Goal: Task Accomplishment & Management: Complete application form

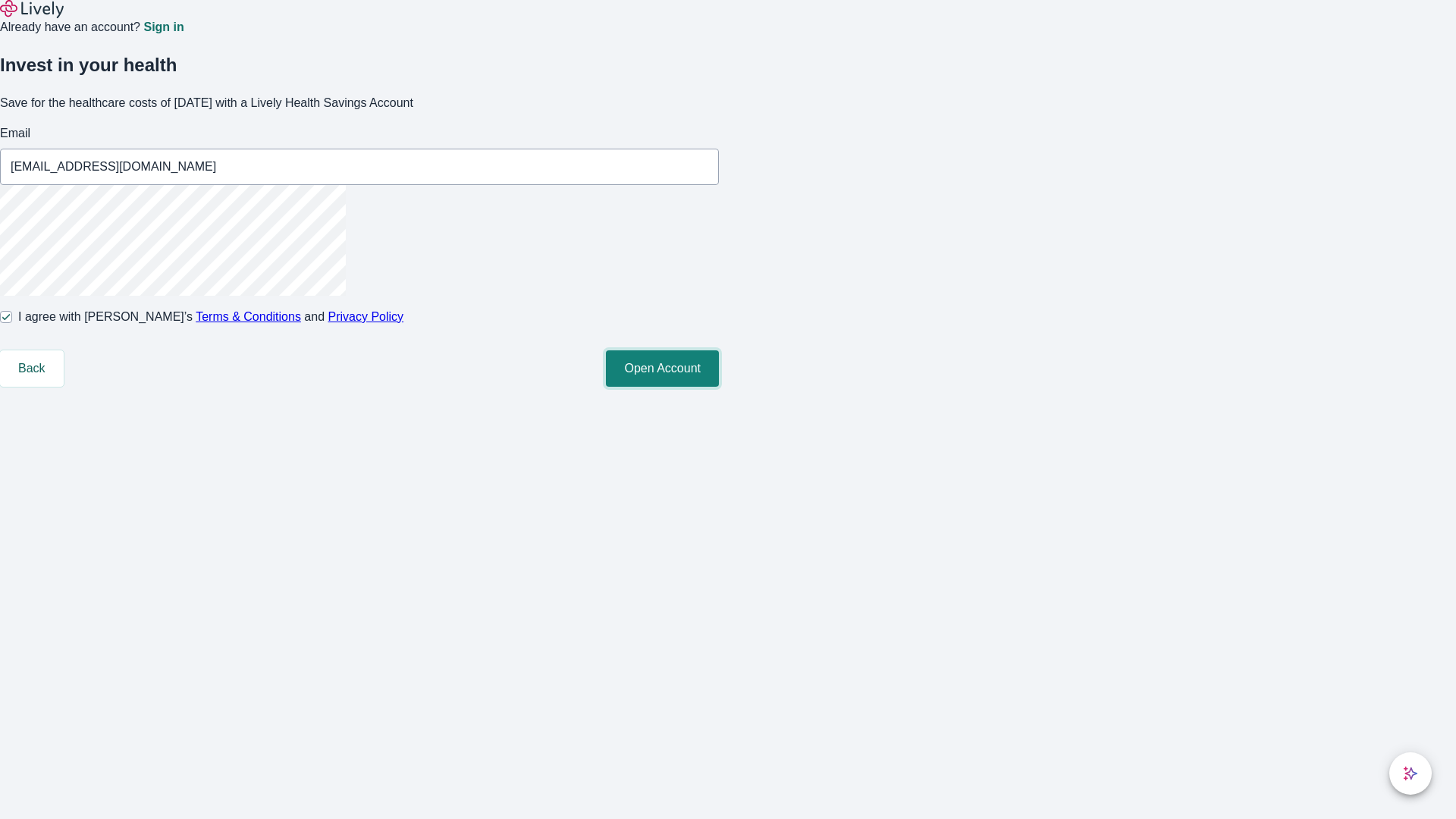
click at [719, 387] on button "Open Account" at bounding box center [663, 369] width 113 height 37
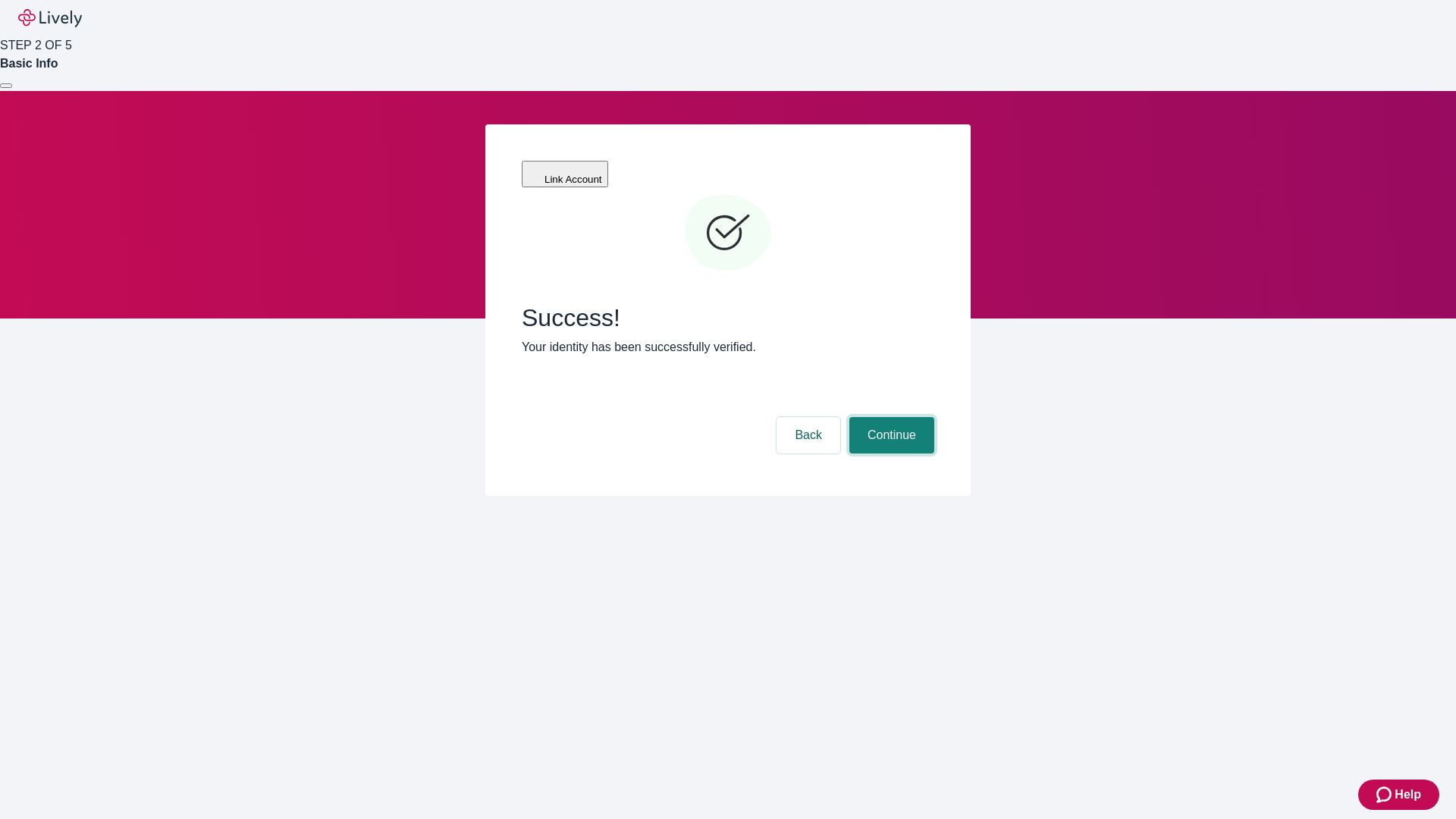
click at [889, 417] on button "Continue" at bounding box center [892, 435] width 85 height 37
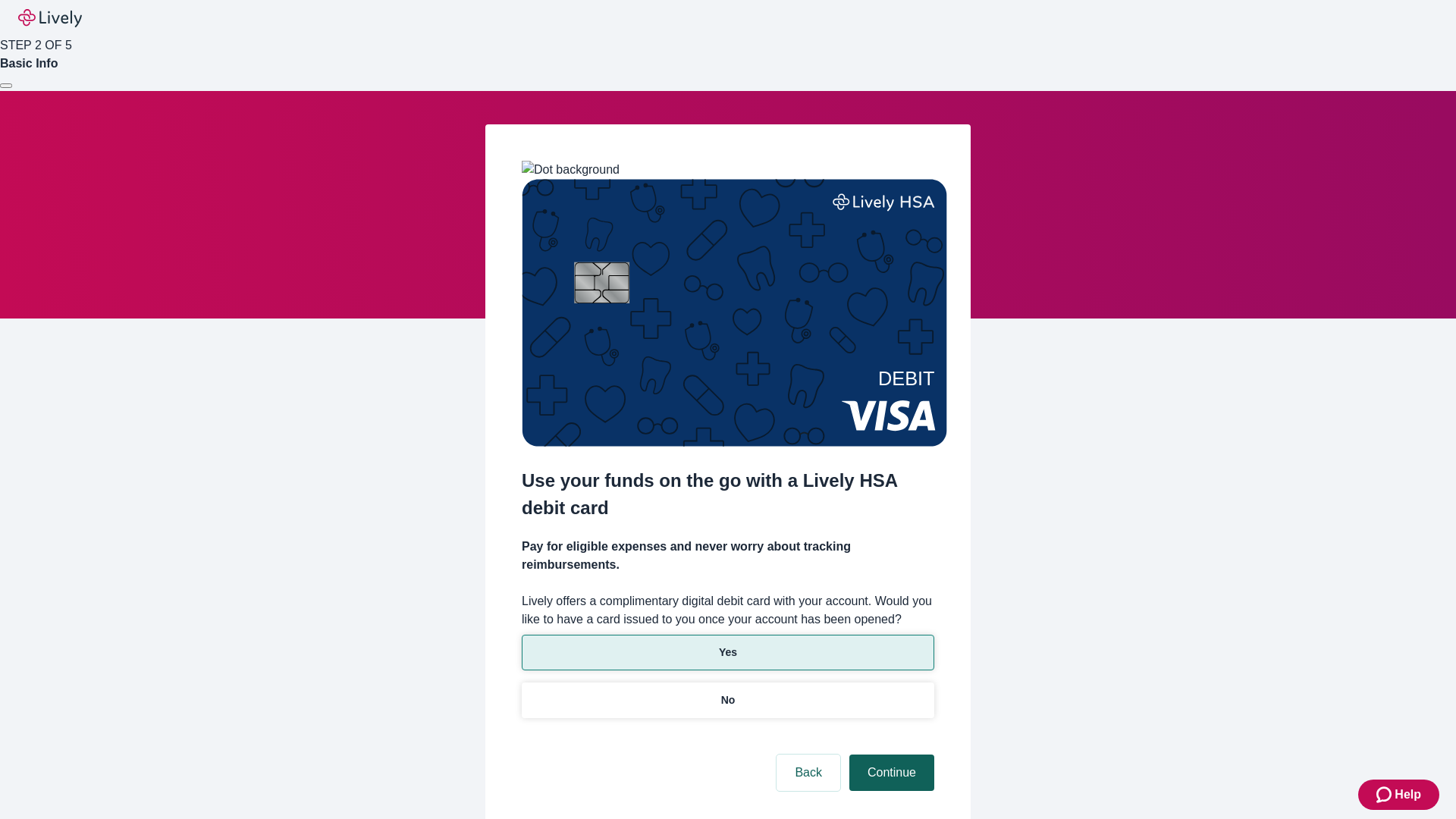
click at [728, 644] on p "Yes" at bounding box center [728, 652] width 18 height 16
click at [889, 755] on button "Continue" at bounding box center [892, 773] width 85 height 37
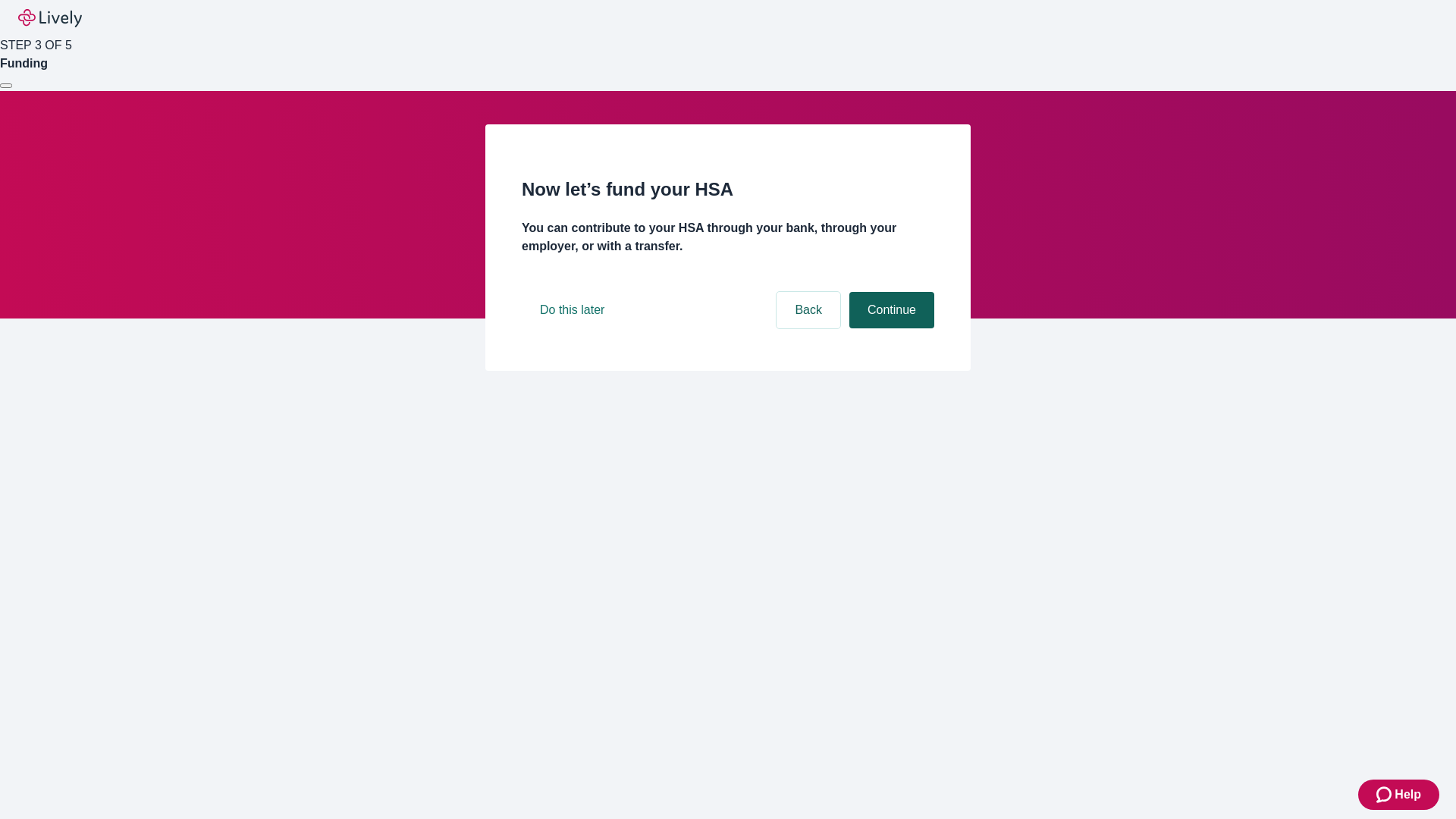
click at [889, 328] on button "Continue" at bounding box center [892, 310] width 85 height 37
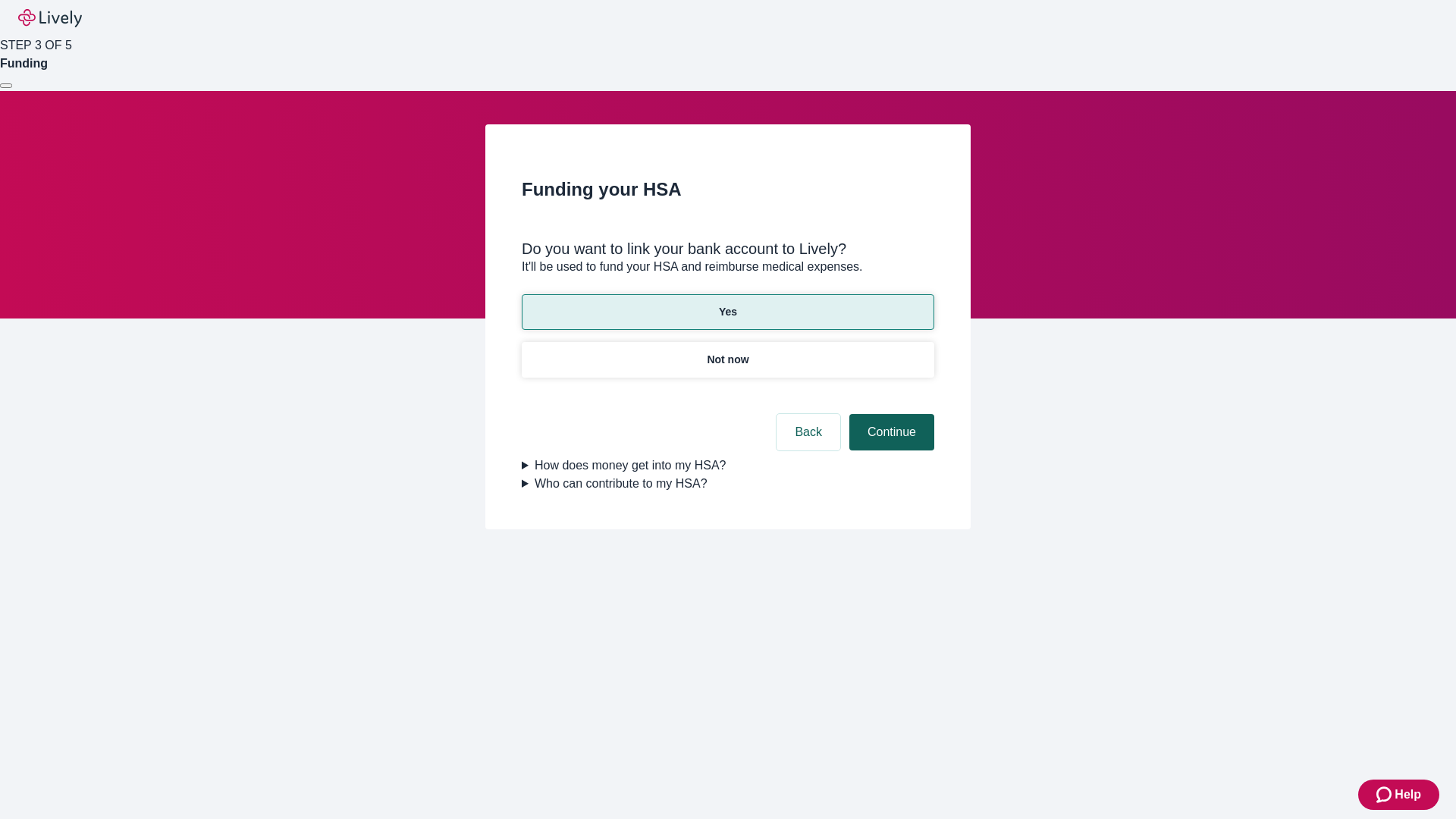
click at [889, 414] on button "Continue" at bounding box center [892, 432] width 85 height 37
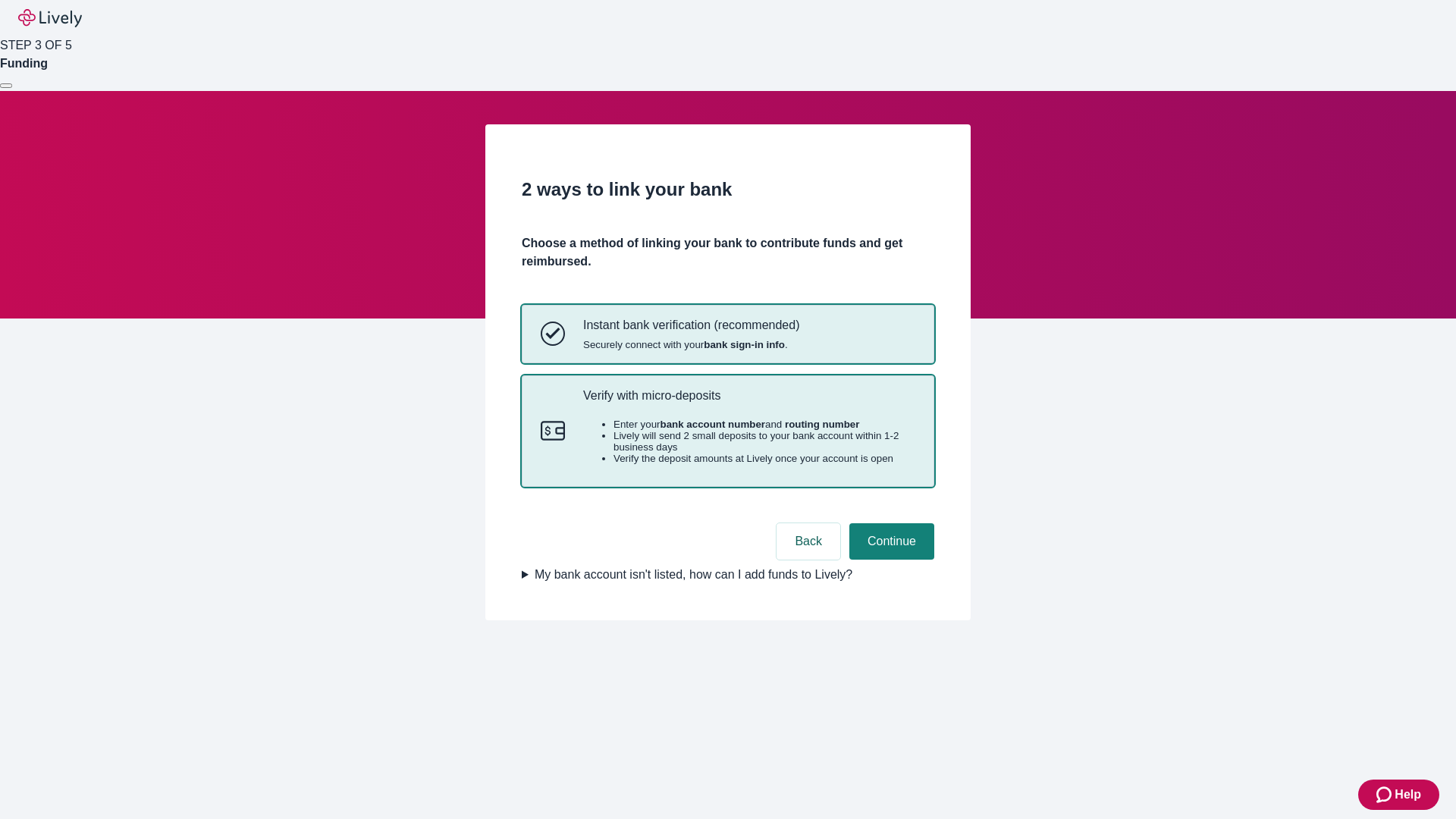
click at [749, 403] on p "Verify with micro-deposits" at bounding box center [749, 395] width 332 height 15
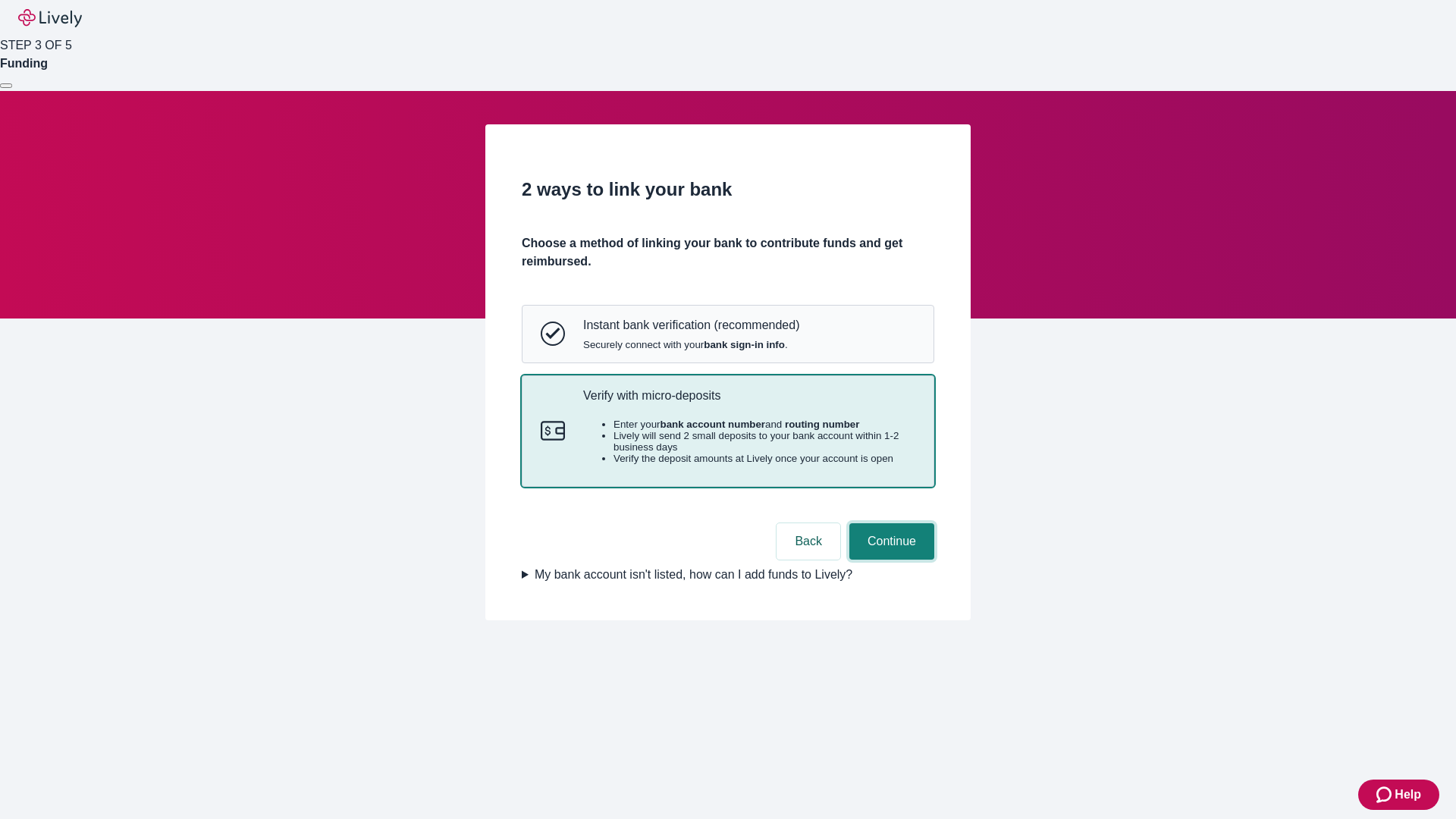
click at [889, 559] on button "Continue" at bounding box center [892, 541] width 85 height 37
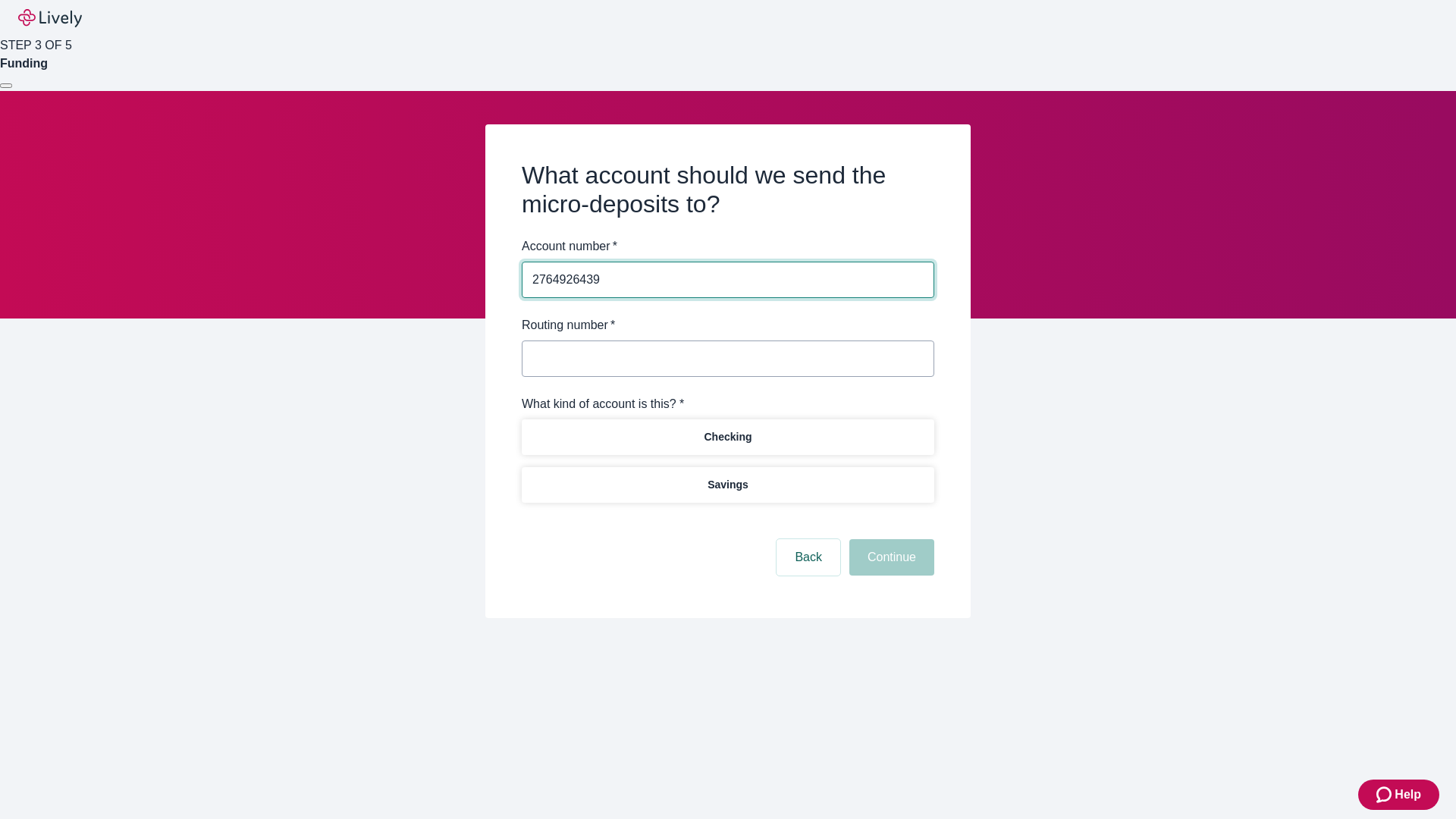
type input "2764926439"
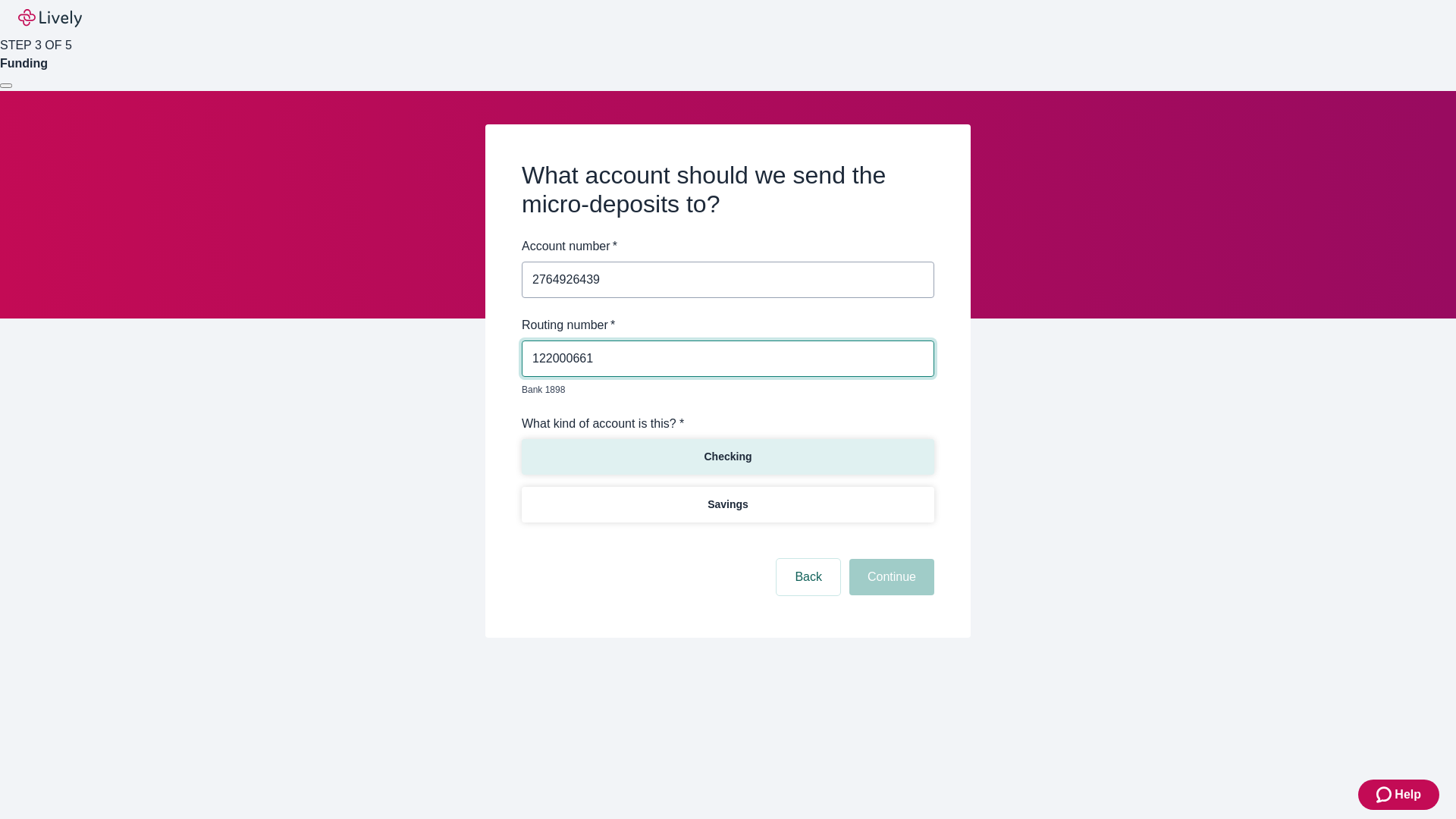
type input "122000661"
click at [728, 449] on p "Checking" at bounding box center [728, 456] width 48 height 16
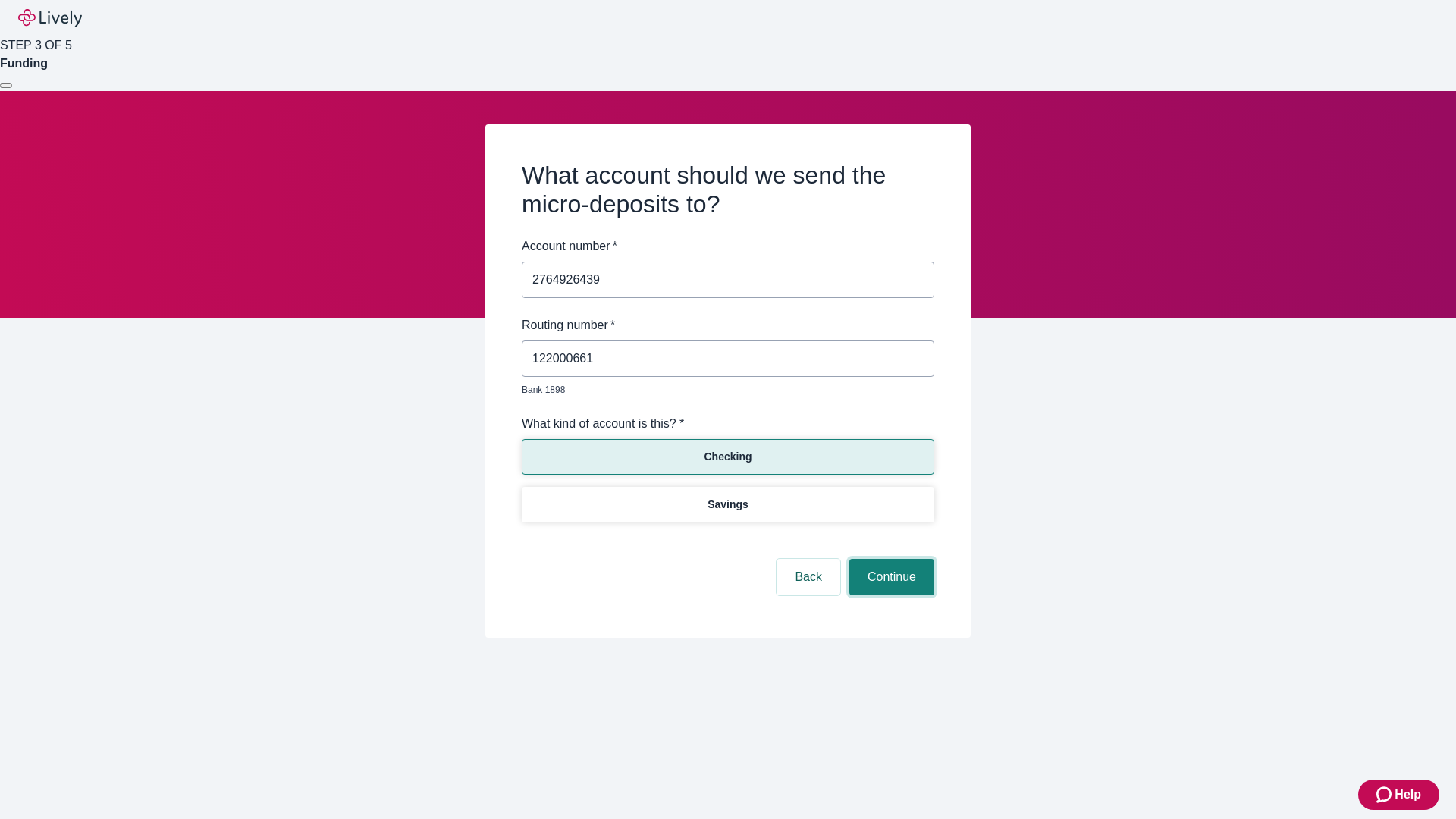
click at [889, 559] on button "Continue" at bounding box center [892, 577] width 85 height 37
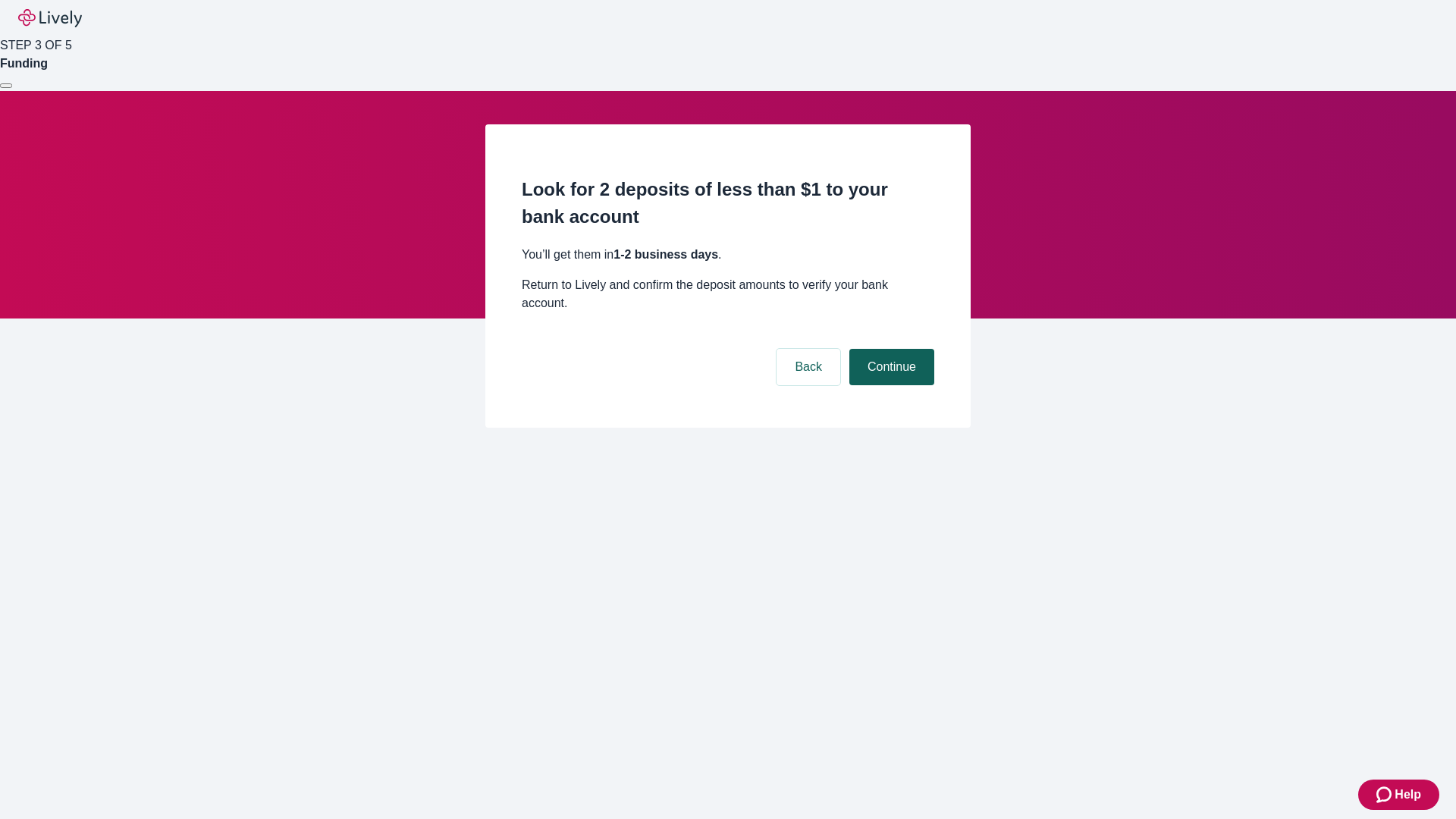
click at [889, 349] on button "Continue" at bounding box center [892, 367] width 85 height 37
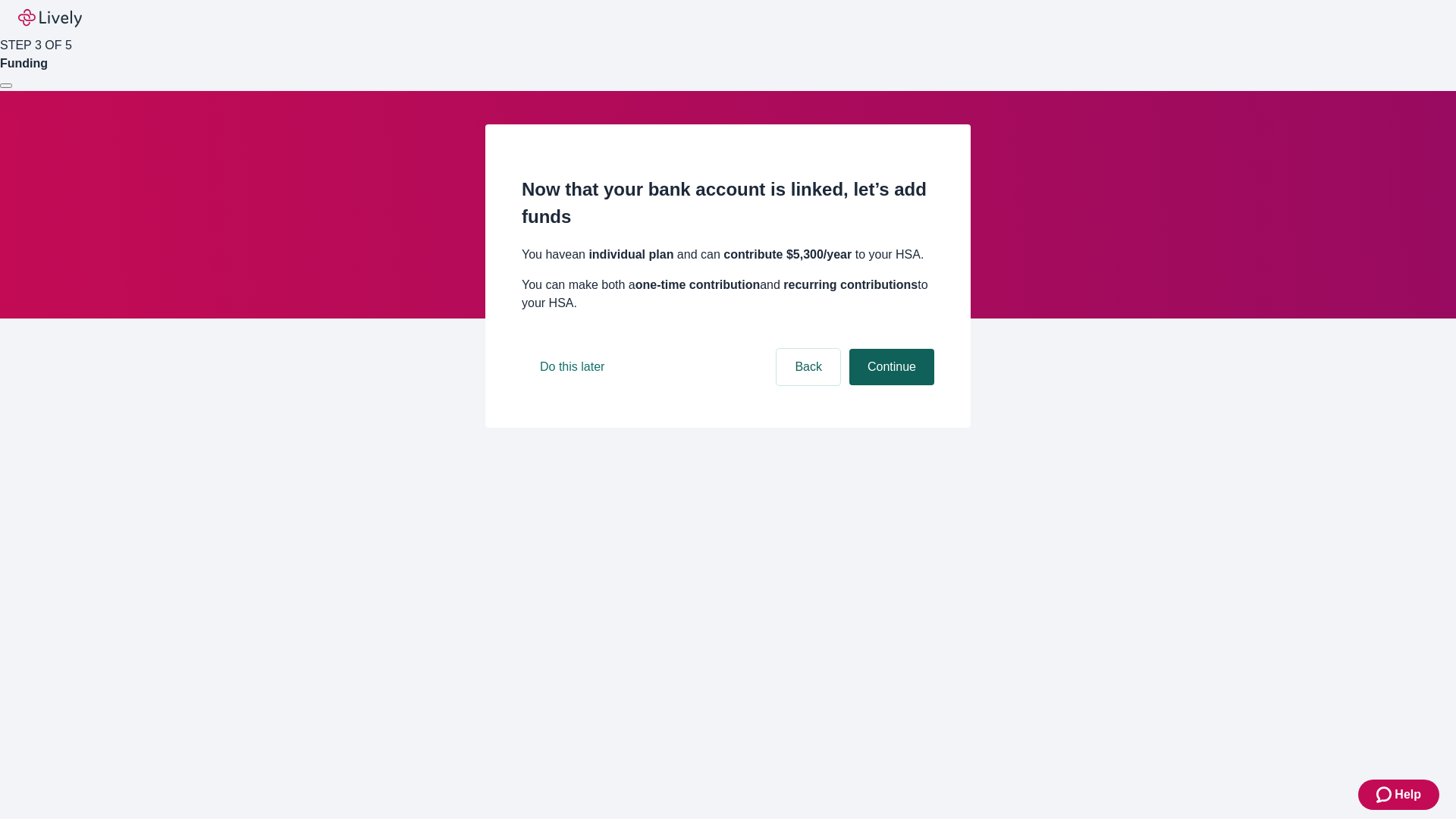
click at [889, 385] on button "Continue" at bounding box center [892, 367] width 85 height 37
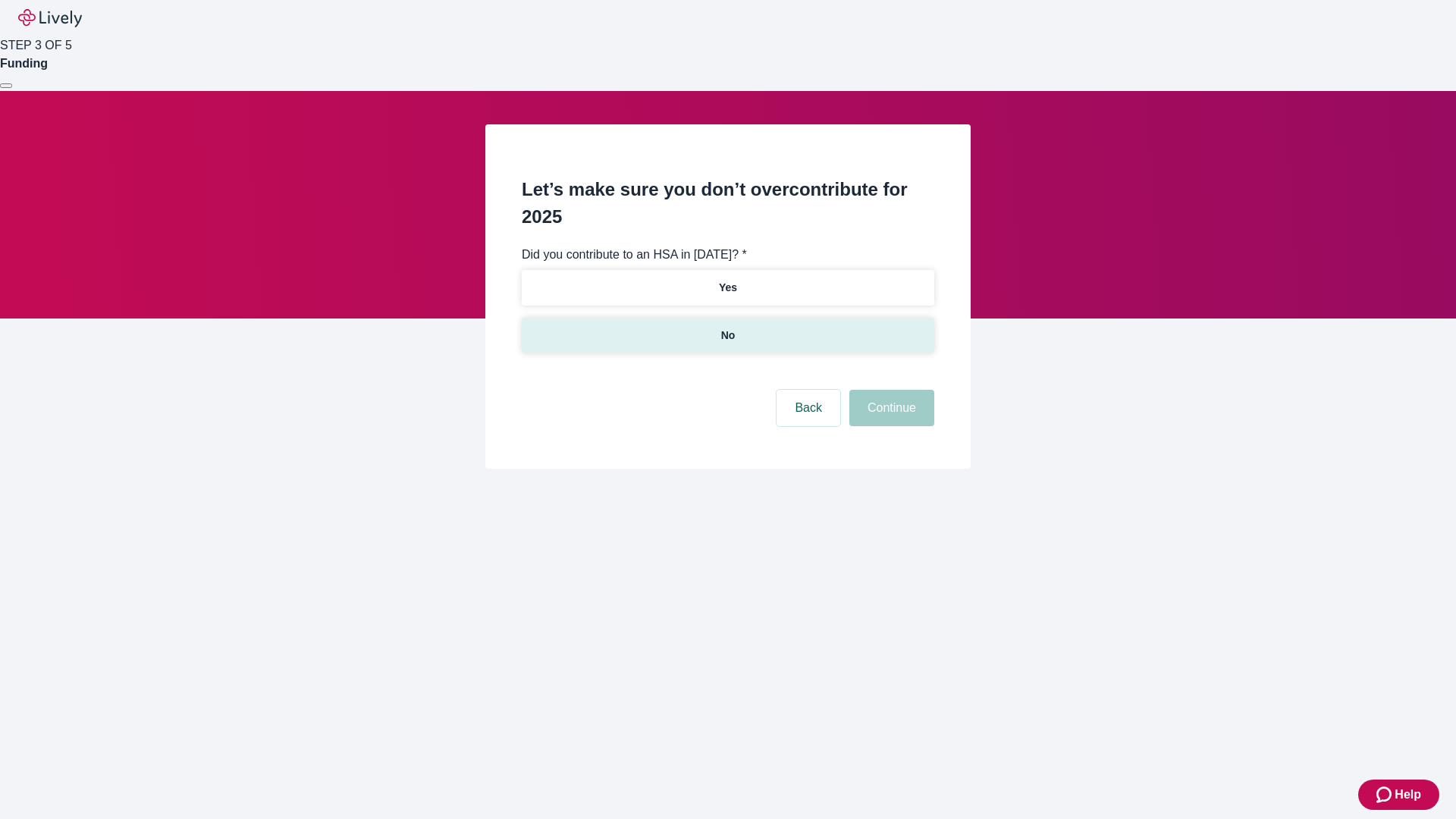
click at [728, 327] on p "No" at bounding box center [728, 335] width 15 height 16
click at [889, 390] on button "Continue" at bounding box center [892, 408] width 85 height 37
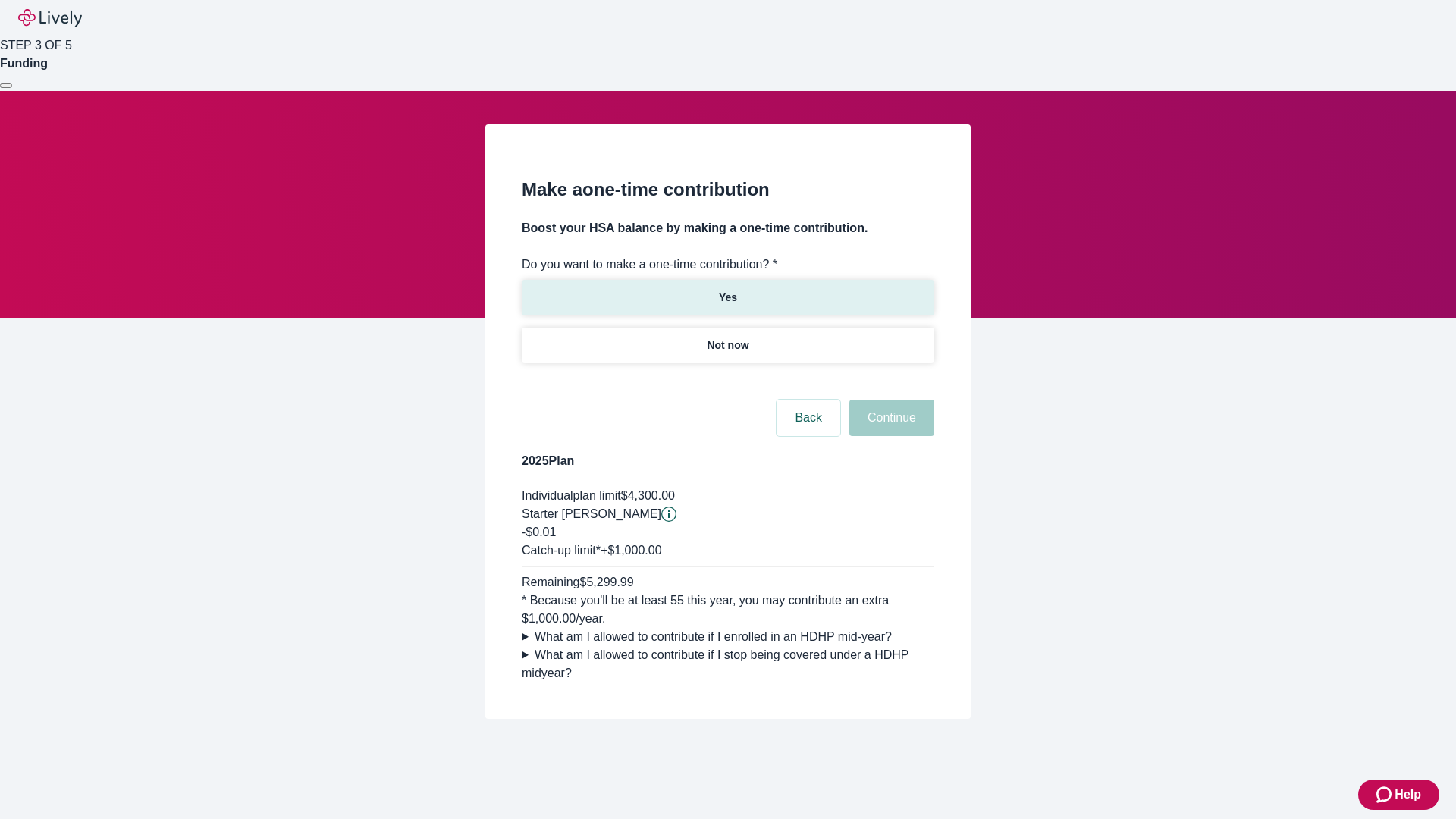
click at [728, 290] on p "Yes" at bounding box center [728, 298] width 18 height 16
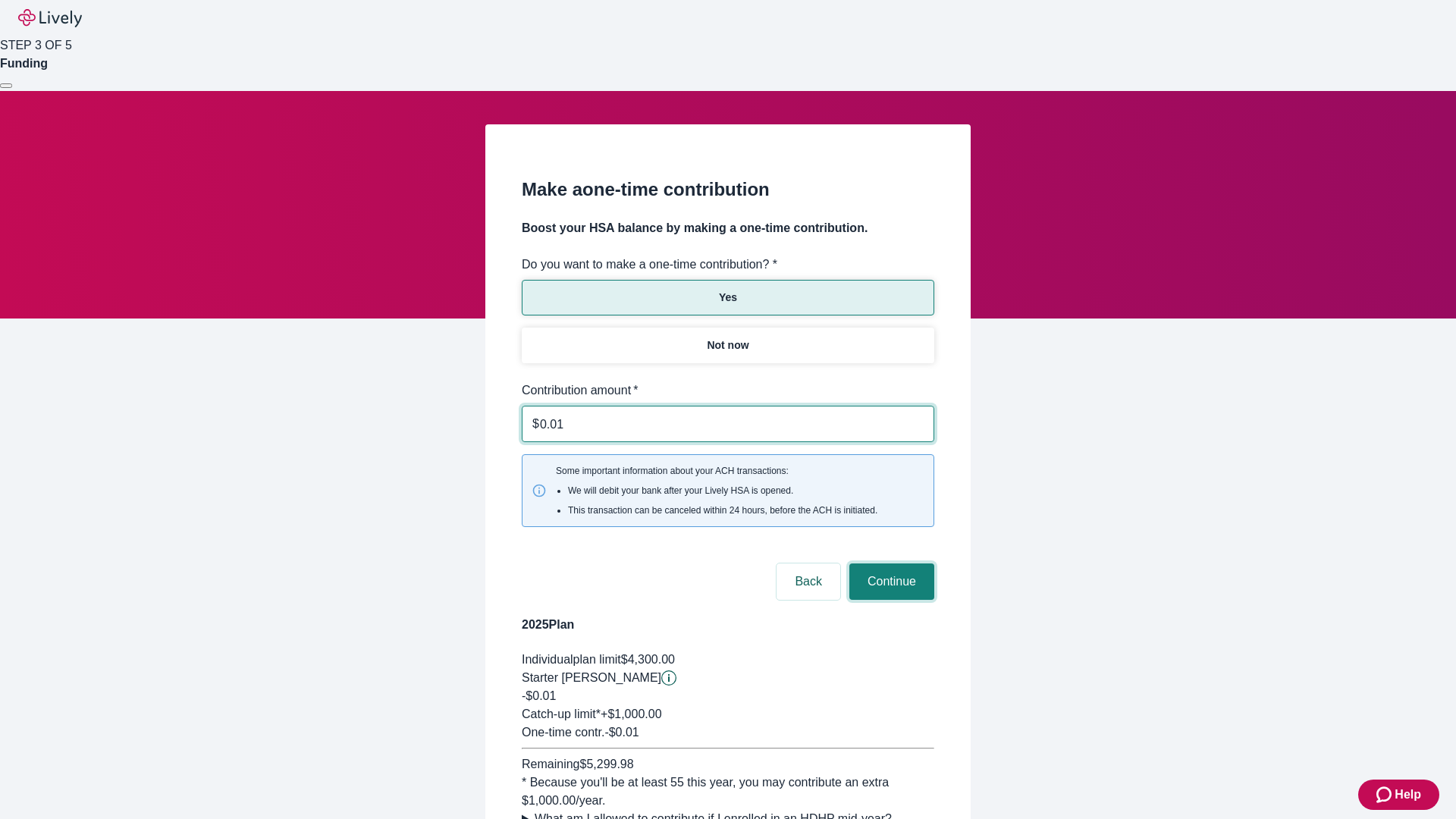
click at [889, 563] on button "Continue" at bounding box center [892, 582] width 85 height 37
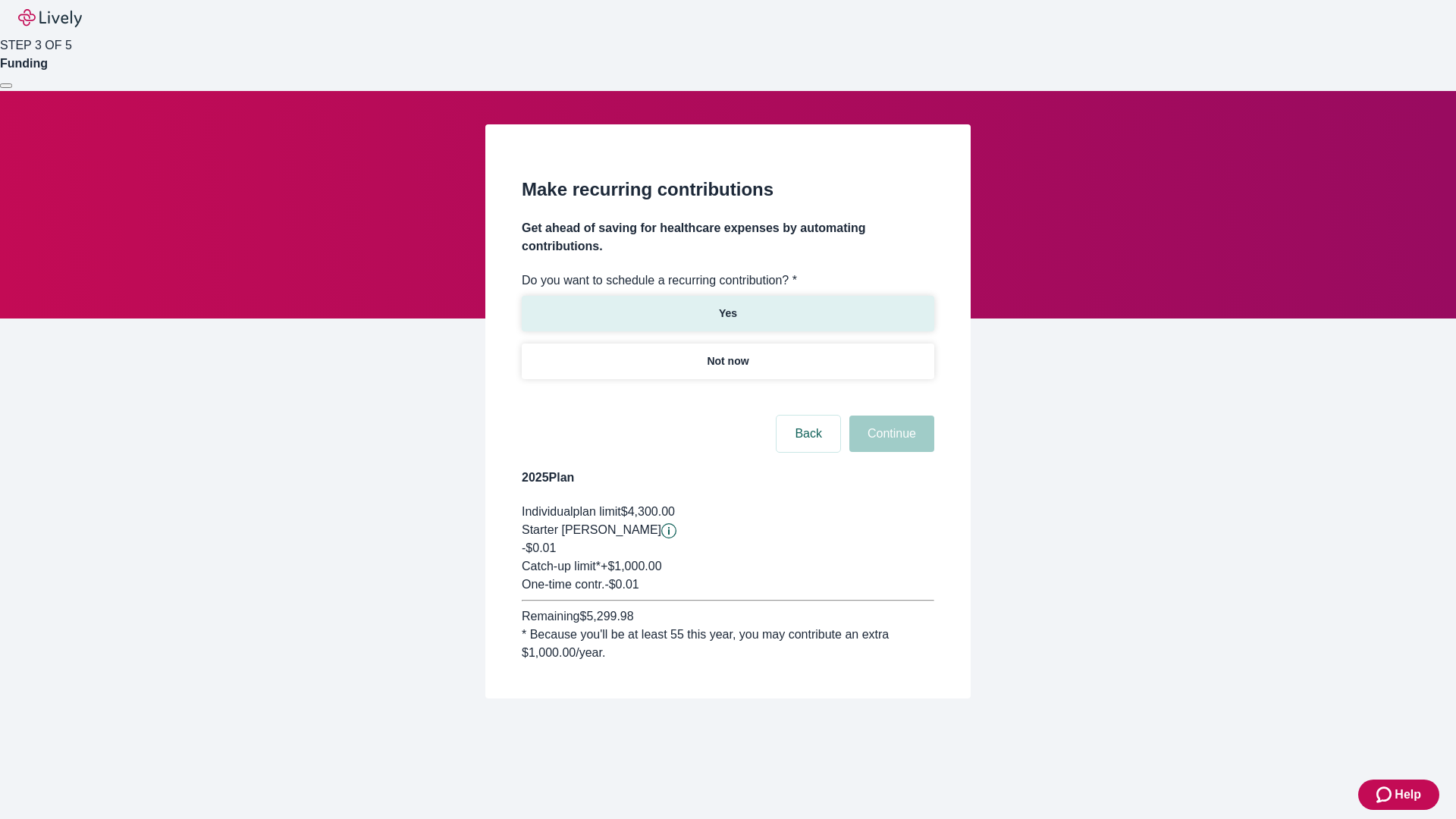
click at [728, 305] on p "Yes" at bounding box center [728, 313] width 18 height 16
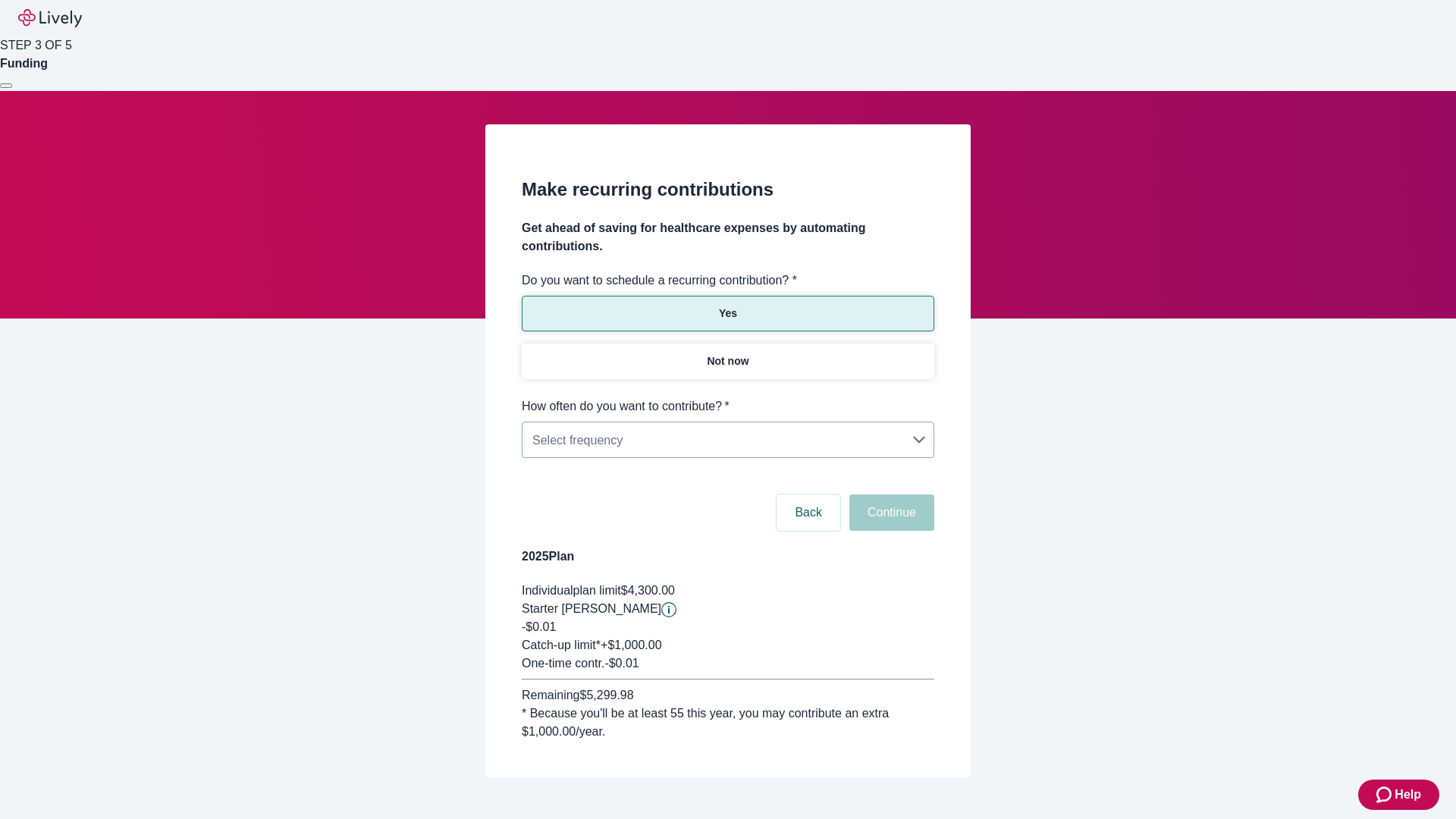
click at [728, 398] on body "Help STEP 3 OF 5 Funding Make recurring contributions Get ahead of saving for h…" at bounding box center [728, 425] width 1456 height 850
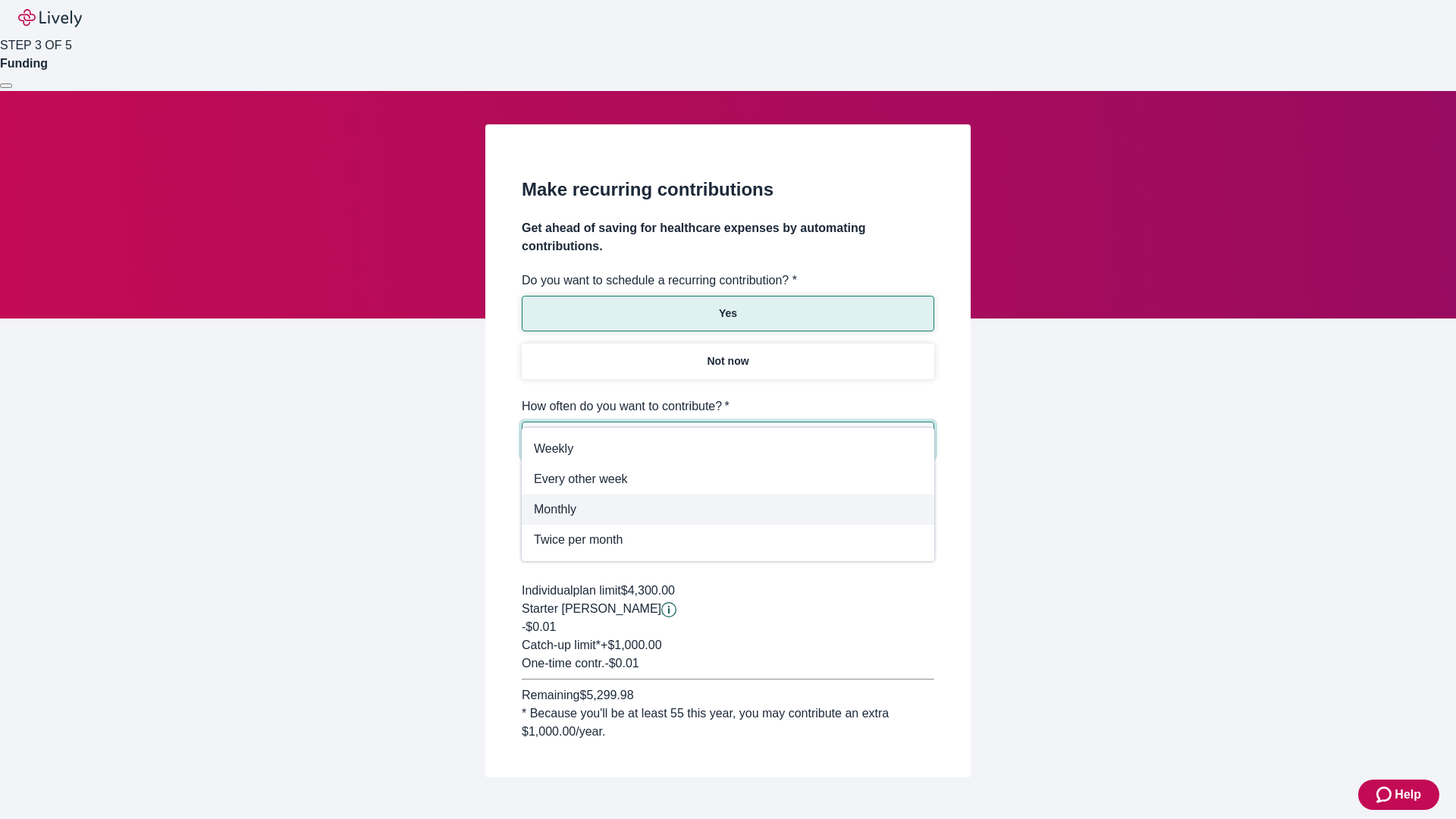
click at [728, 510] on span "Monthly" at bounding box center [728, 510] width 389 height 18
type input "Monthly"
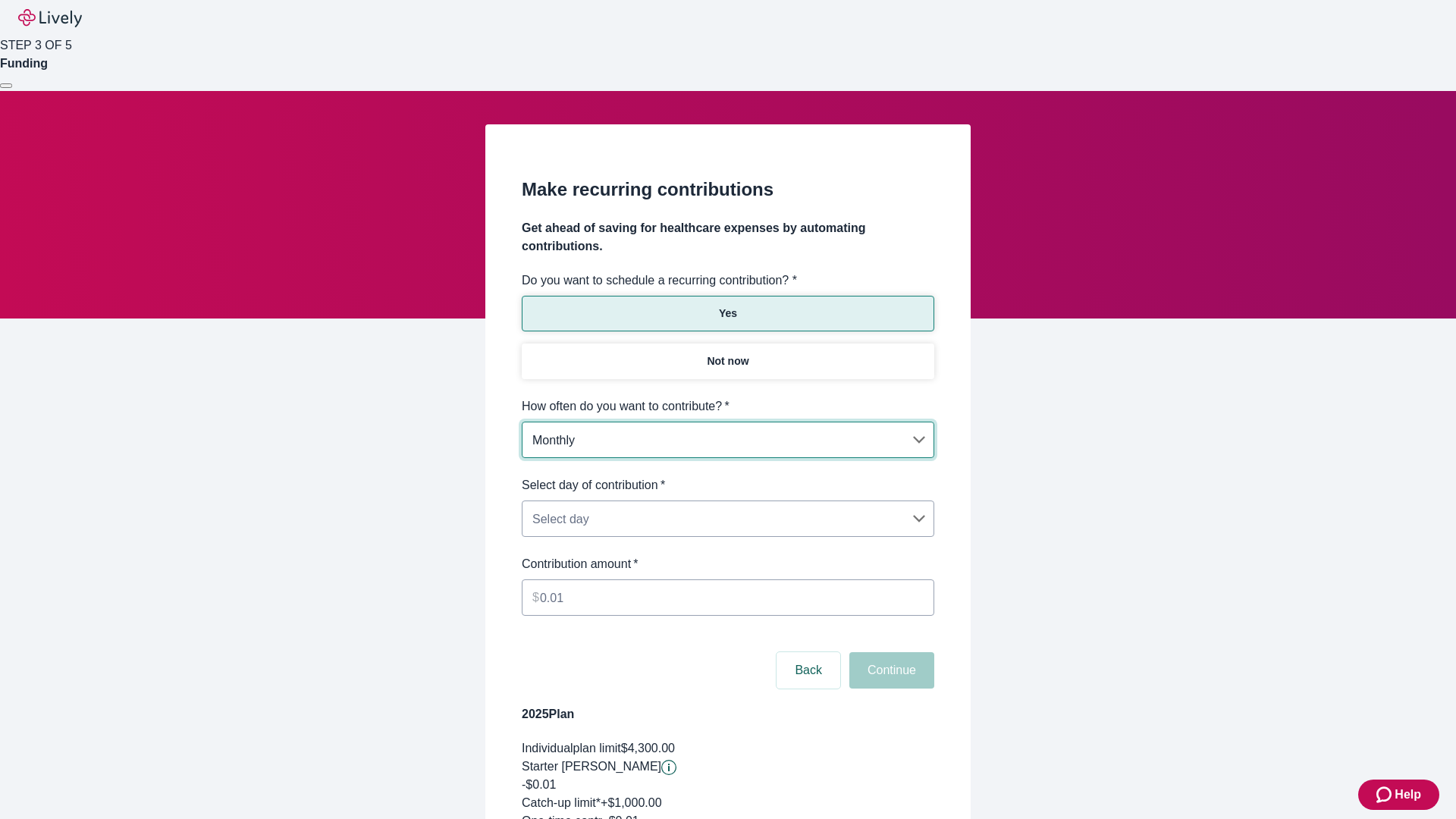
click at [728, 476] on body "Help STEP 3 OF 5 Funding Make recurring contributions Get ahead of saving for h…" at bounding box center [728, 504] width 1456 height 1008
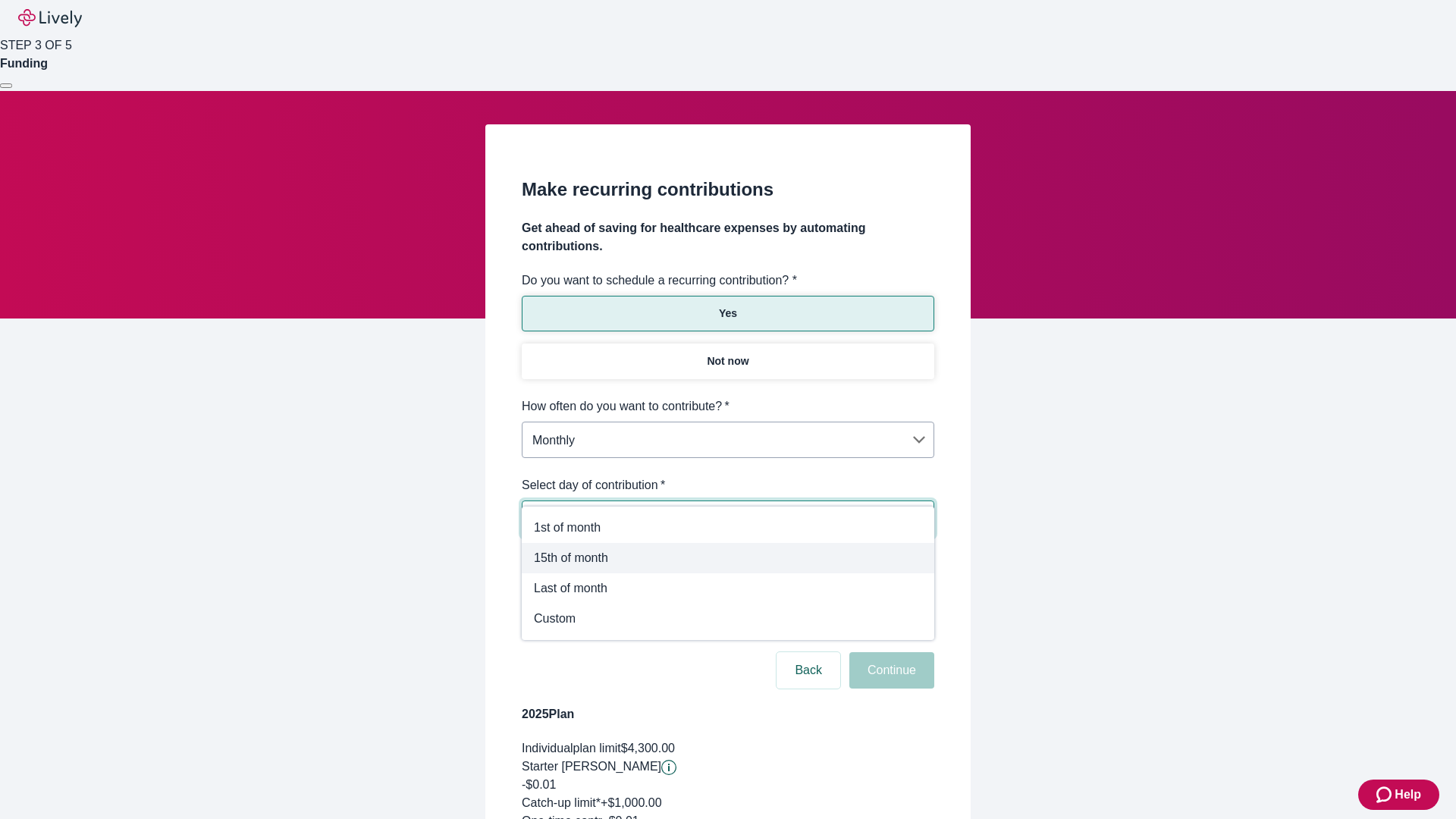
click at [728, 558] on span "15th of month" at bounding box center [728, 558] width 389 height 18
type input "Monthly15th"
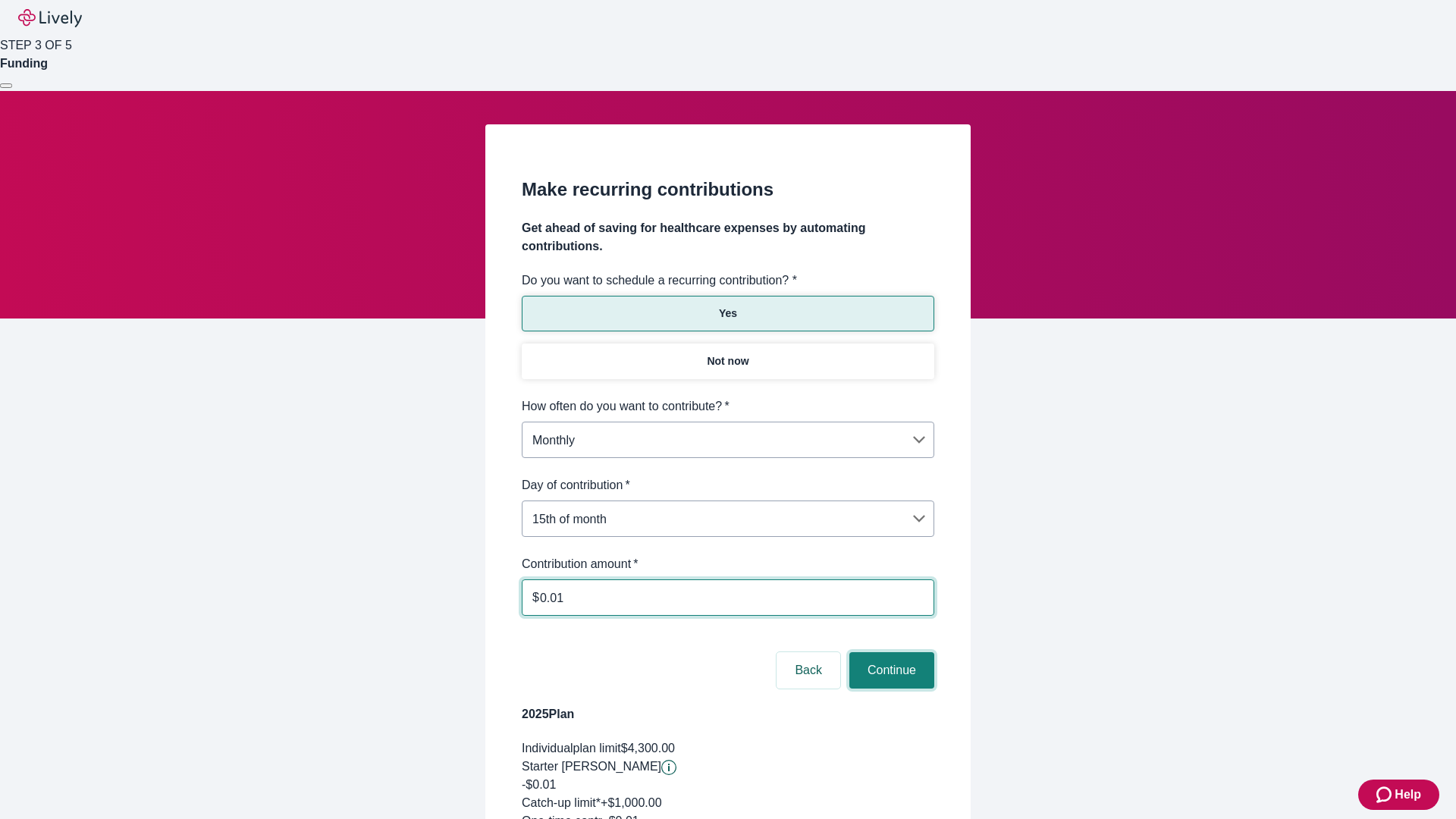
click at [889, 652] on button "Continue" at bounding box center [892, 670] width 85 height 37
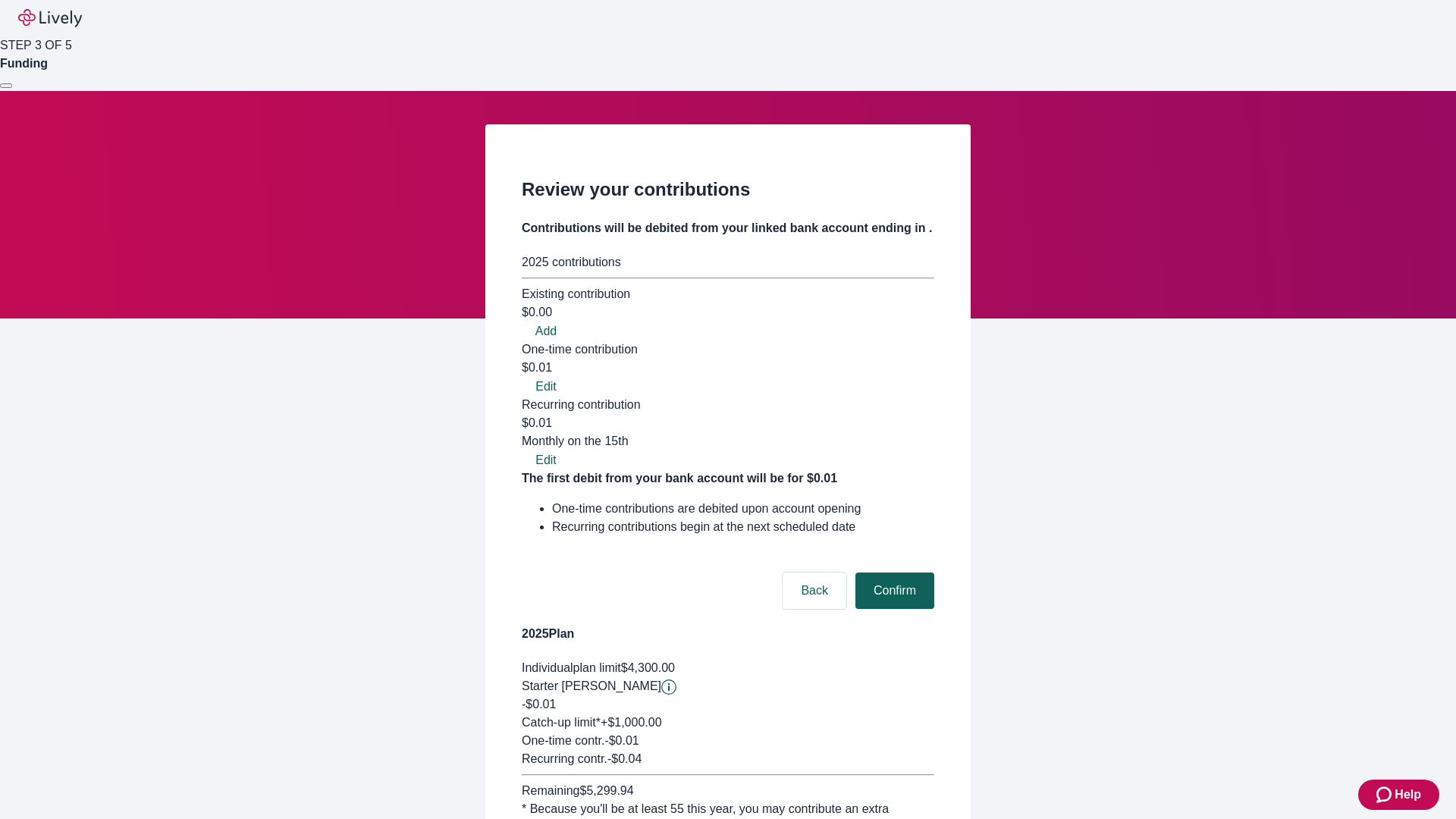
click at [893, 572] on button "Confirm" at bounding box center [895, 591] width 79 height 37
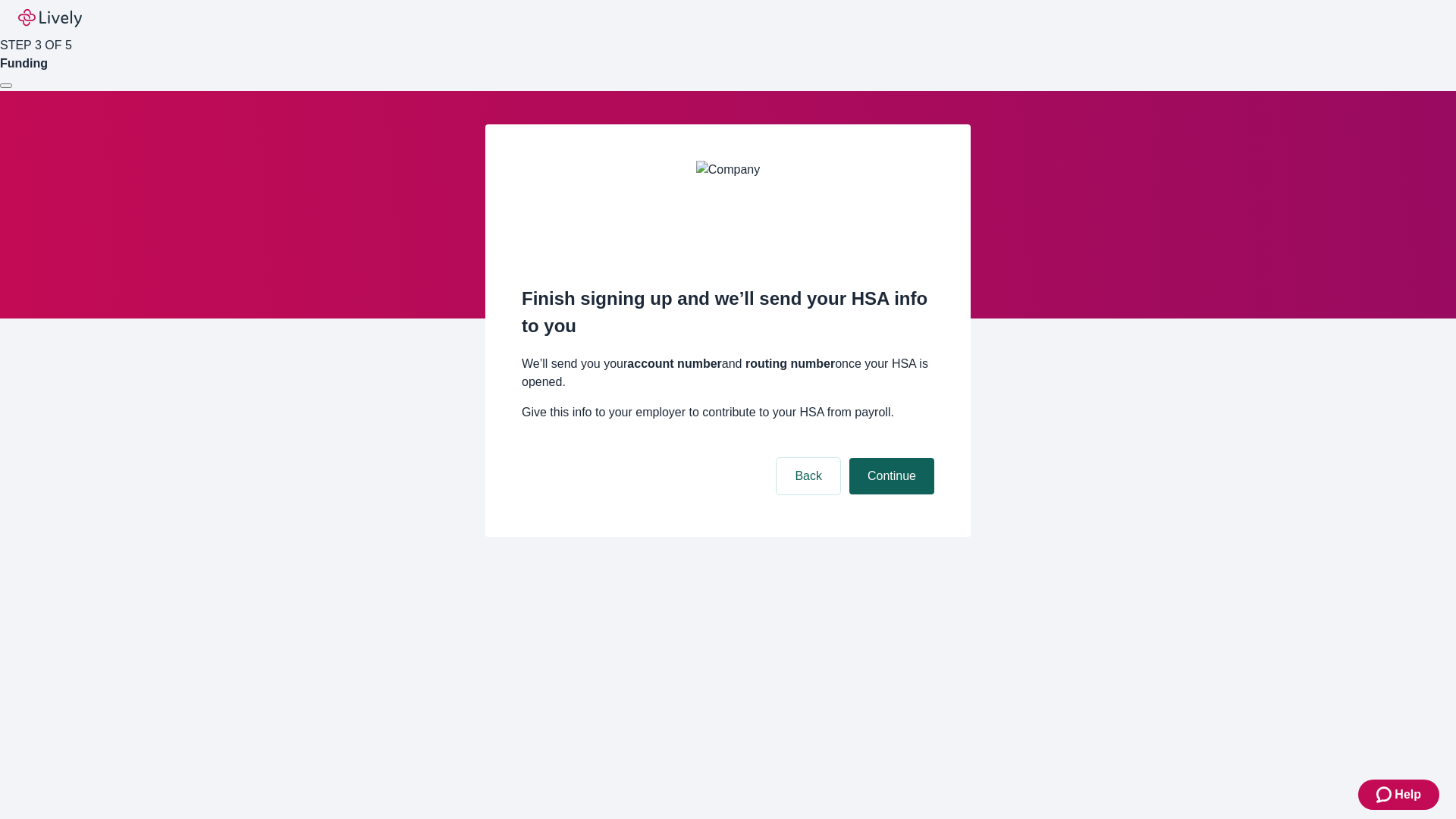
click at [889, 458] on button "Continue" at bounding box center [892, 476] width 85 height 37
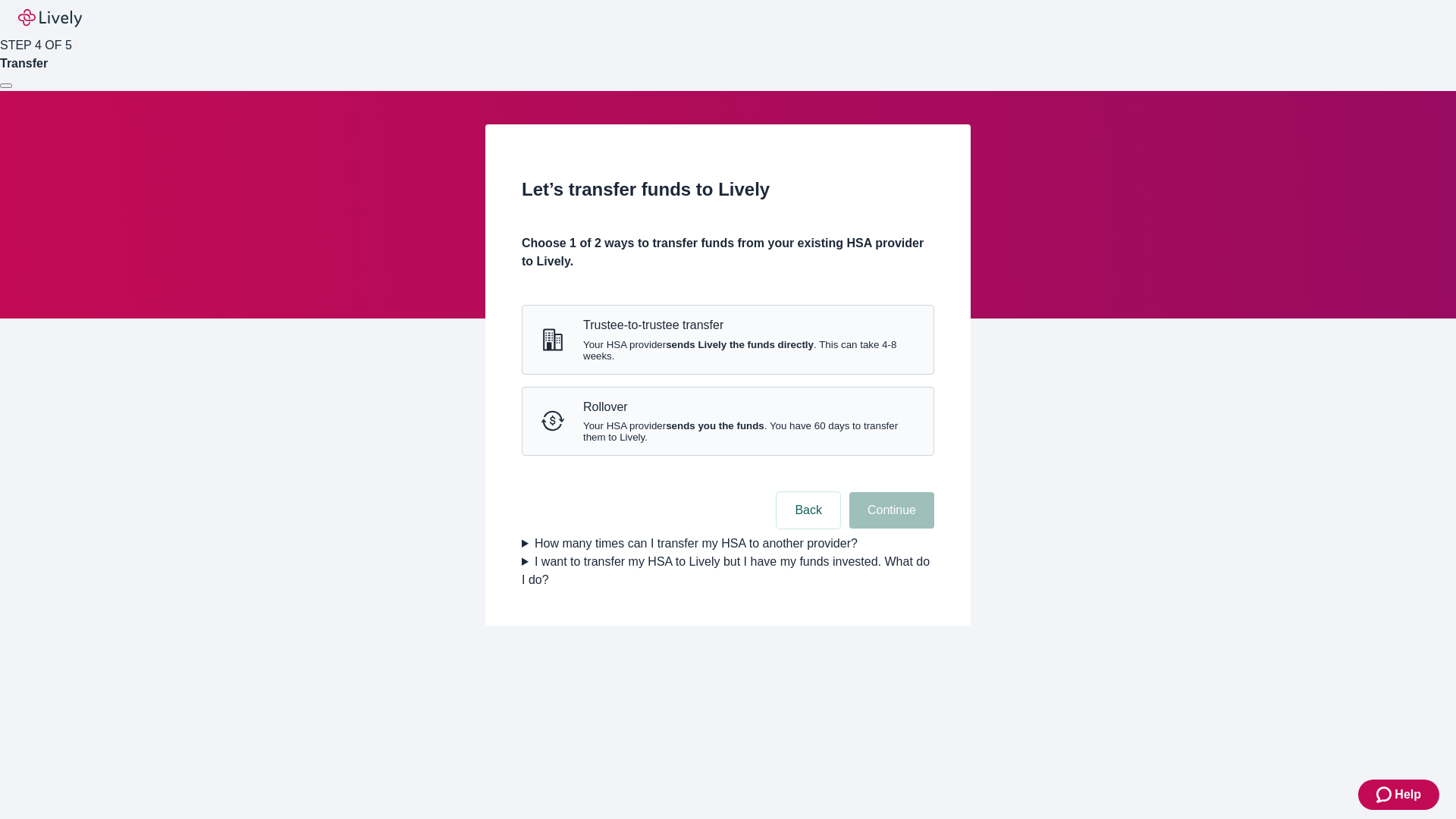
click at [728, 350] on strong "sends Lively the funds directly" at bounding box center [740, 344] width 148 height 11
click at [889, 528] on button "Continue" at bounding box center [892, 511] width 85 height 37
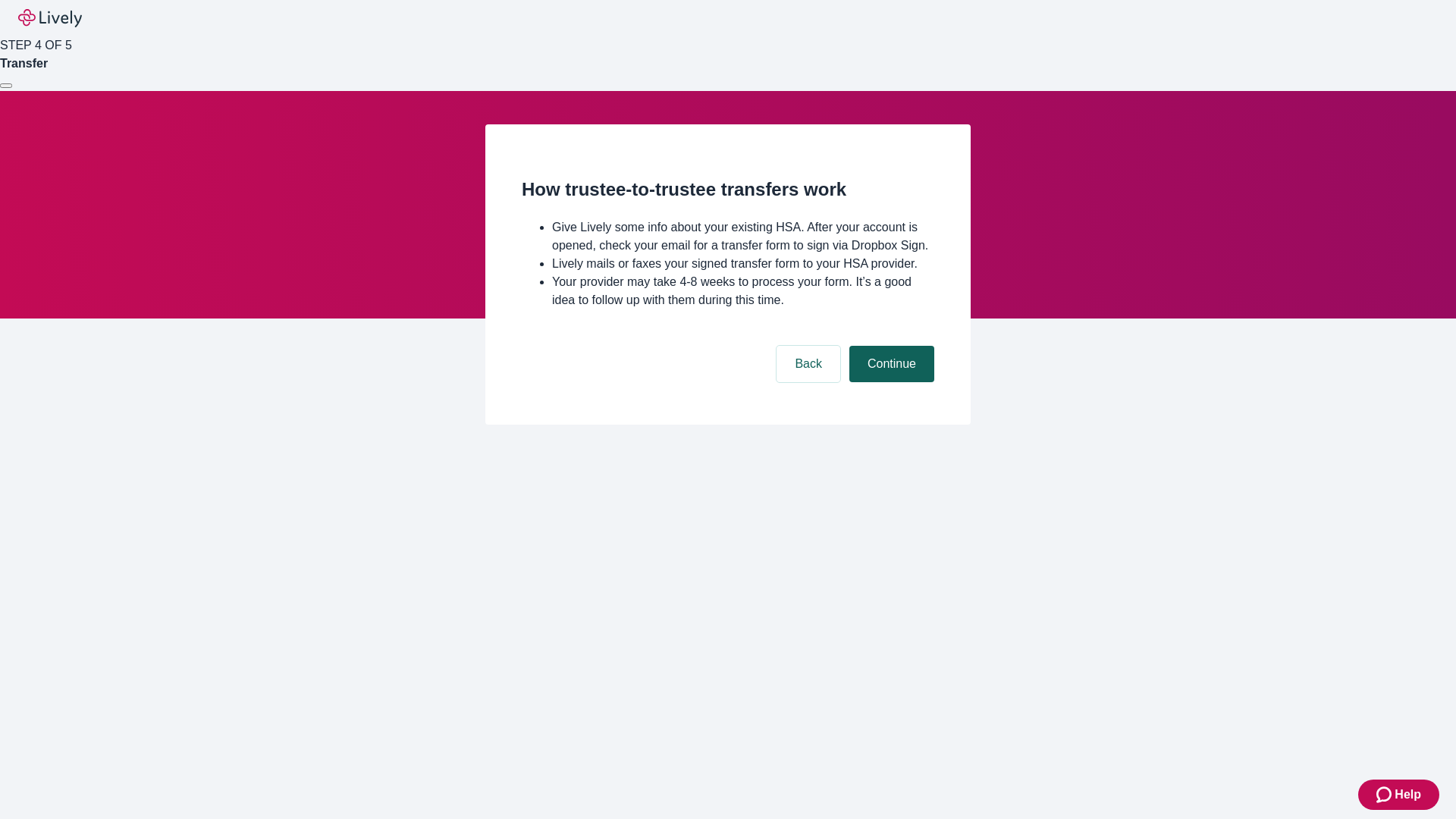
click at [889, 382] on button "Continue" at bounding box center [892, 364] width 85 height 37
